Goal: Information Seeking & Learning: Learn about a topic

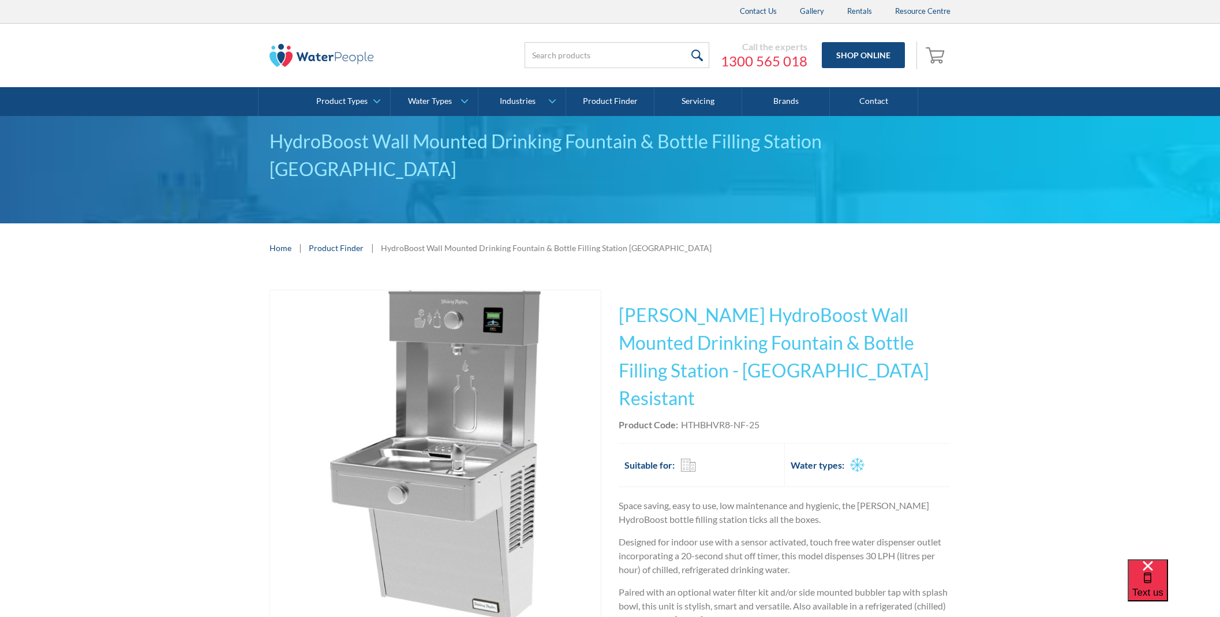
click at [437, 443] on img "open lightbox" at bounding box center [435, 455] width 331 height 331
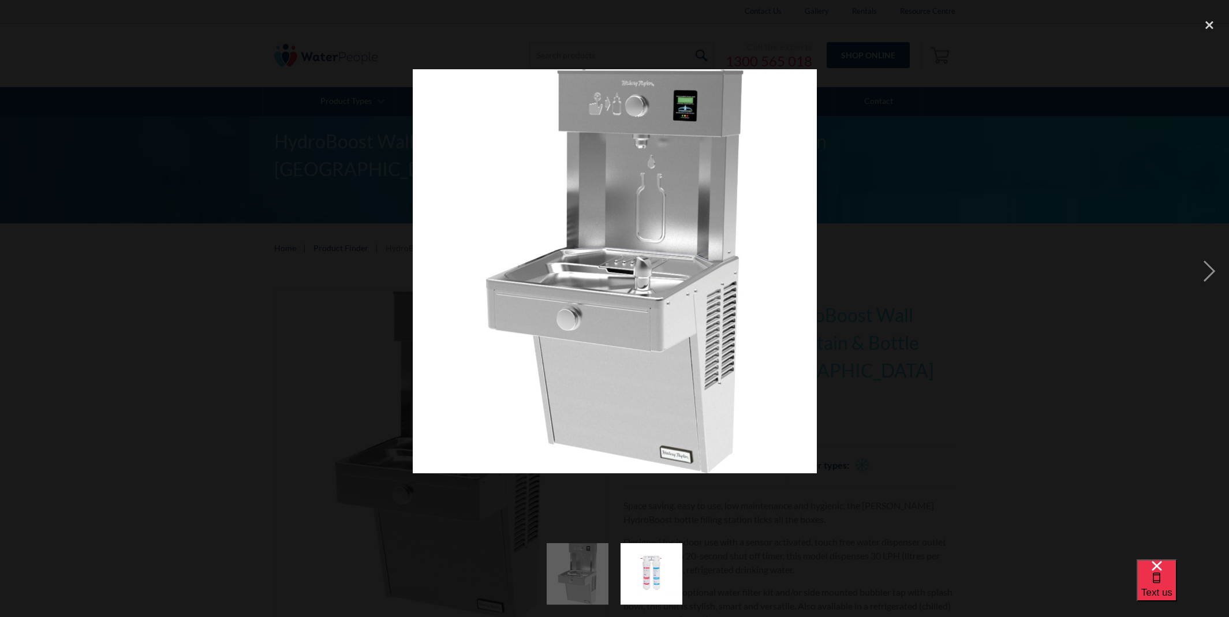
click at [437, 443] on img at bounding box center [615, 271] width 404 height 404
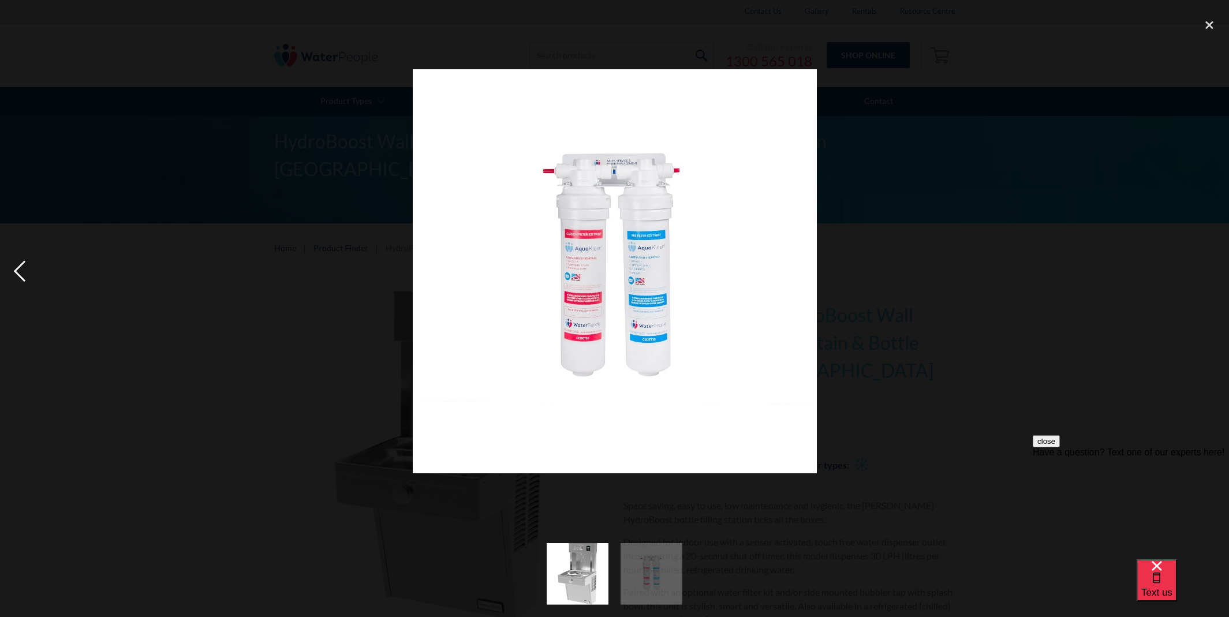
click at [18, 269] on div "previous image" at bounding box center [19, 271] width 39 height 518
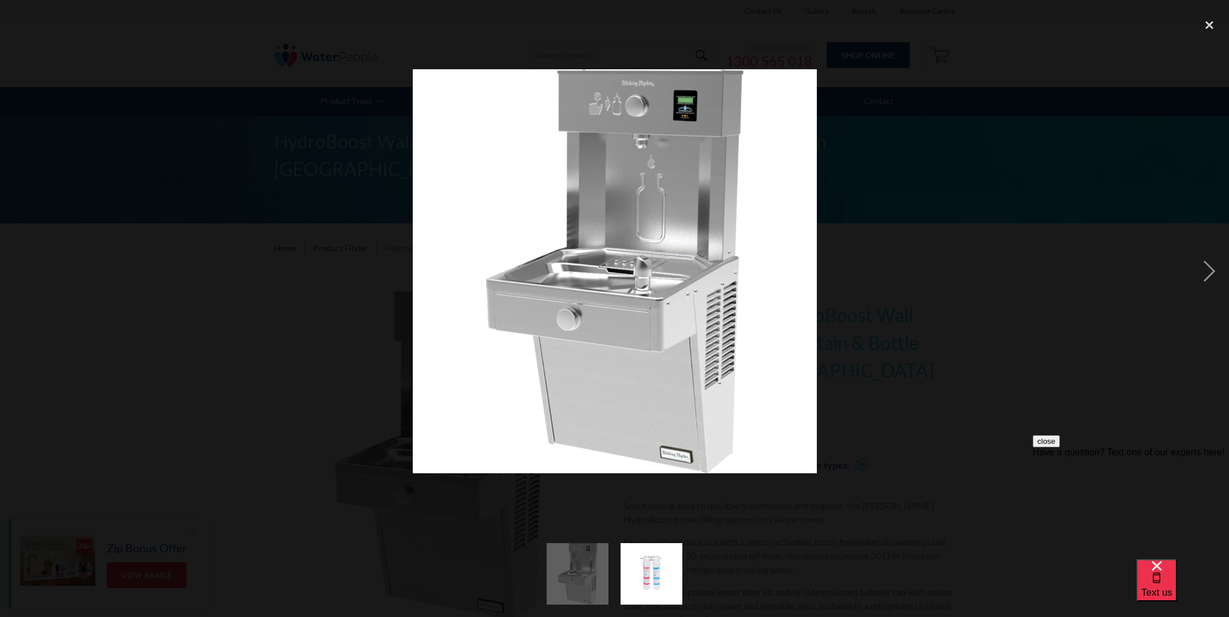
click at [677, 350] on img at bounding box center [615, 271] width 404 height 404
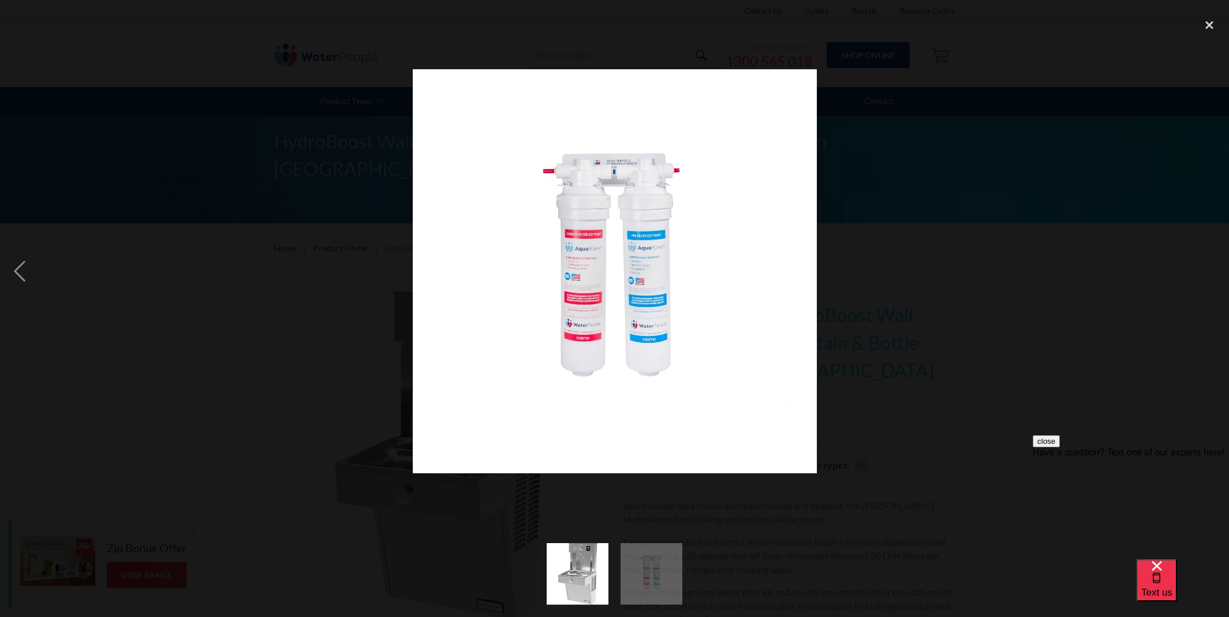
click at [658, 366] on img at bounding box center [615, 271] width 404 height 404
click at [658, 326] on img at bounding box center [615, 271] width 404 height 404
click at [21, 278] on div "previous image" at bounding box center [19, 271] width 39 height 518
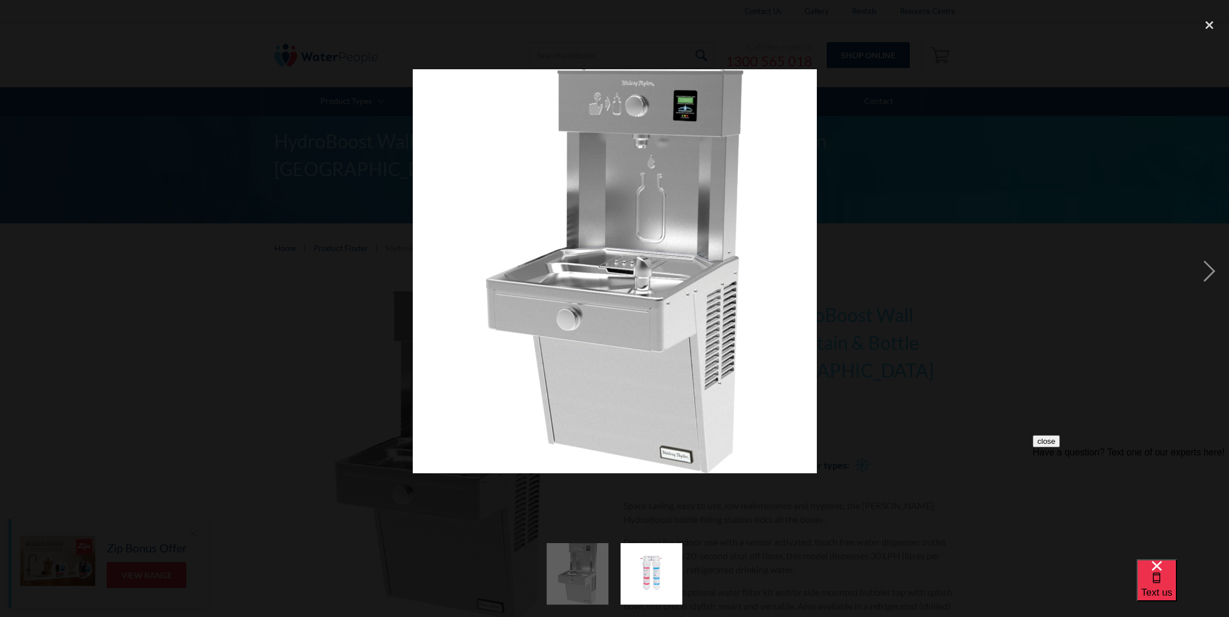
click at [27, 279] on div "previous image" at bounding box center [19, 271] width 39 height 518
click at [1210, 28] on div "close lightbox" at bounding box center [1209, 24] width 39 height 25
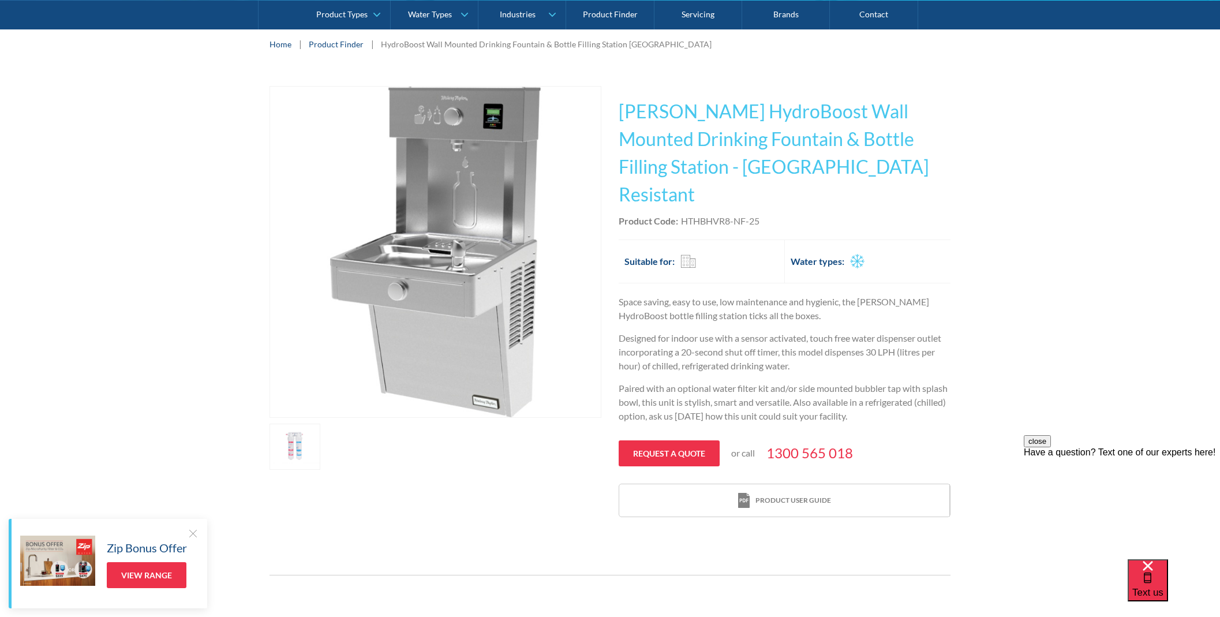
scroll to position [235, 0]
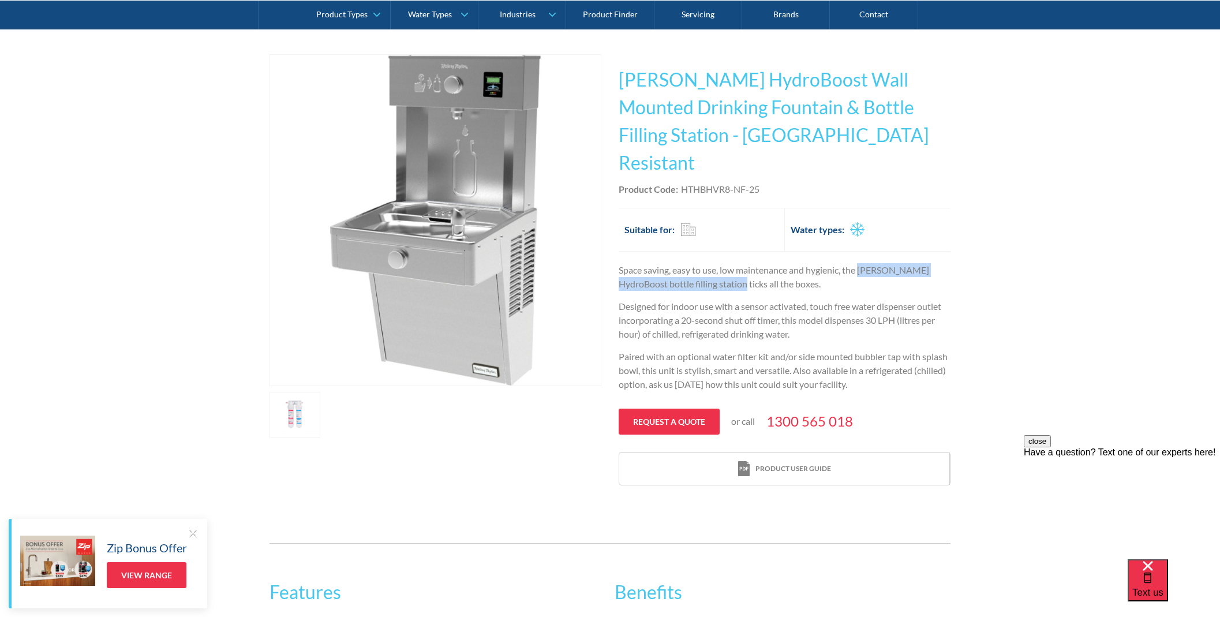
drag, startPoint x: 747, startPoint y: 256, endPoint x: 862, endPoint y: 245, distance: 116.0
click at [862, 263] on p "Space saving, easy to use, low maintenance and hygienic, the [PERSON_NAME] Hydr…" at bounding box center [785, 277] width 332 height 28
copy p "[PERSON_NAME] HydroBoost bottle filling station"
